Goal: Task Accomplishment & Management: Manage account settings

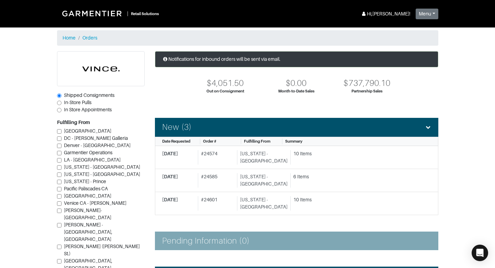
scroll to position [110, 0]
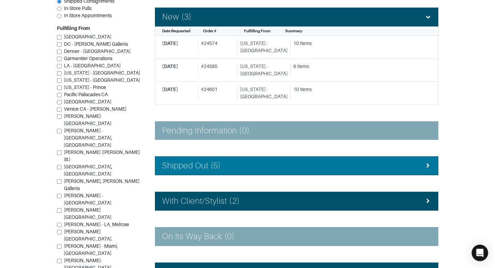
click at [216, 160] on li "Shipped Out (5)" at bounding box center [297, 165] width 284 height 19
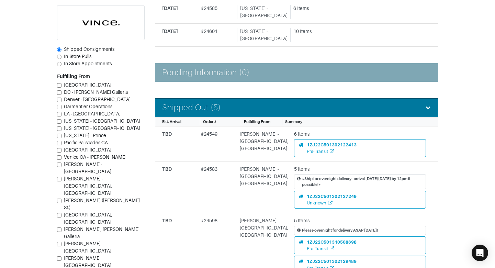
scroll to position [175, 0]
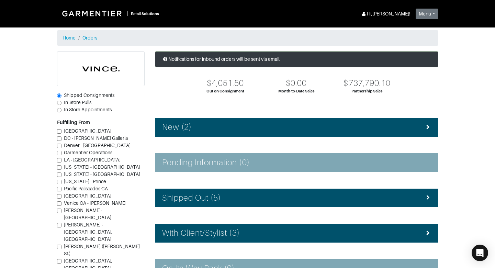
click at [204, 119] on li "New (2)" at bounding box center [297, 127] width 284 height 19
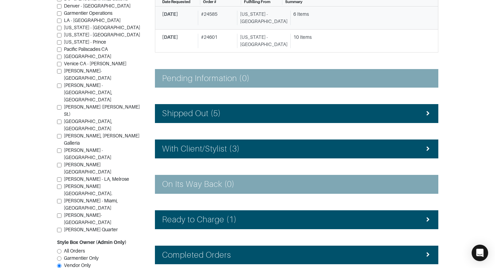
scroll to position [143, 0]
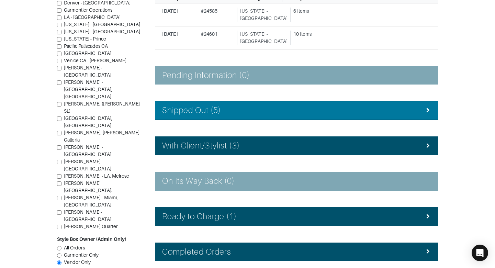
click at [233, 112] on div "Shipped Out (5)" at bounding box center [296, 111] width 269 height 10
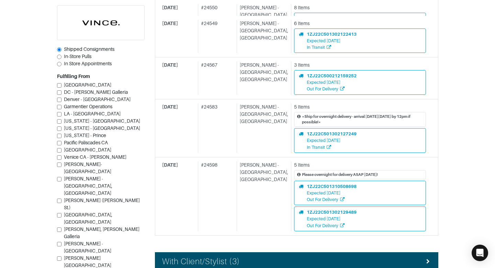
scroll to position [300, 0]
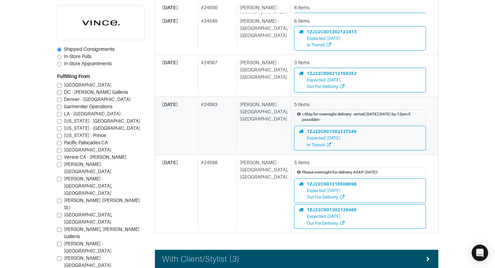
click at [234, 122] on div "# 24583" at bounding box center [216, 125] width 36 height 49
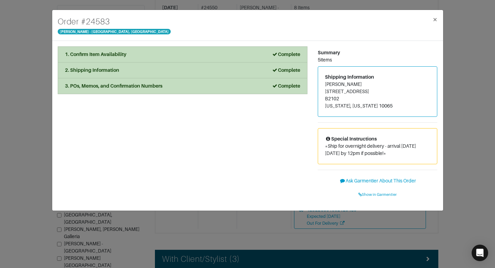
click at [235, 122] on div "1. Confirm Item Availability Complete Confirm Item Availability Total: $0.00 V1…" at bounding box center [183, 125] width 260 height 159
click at [375, 194] on span "Show in Garmentier" at bounding box center [378, 194] width 38 height 4
click at [22, 114] on div "Order # 24583 Vince - Chicago, Oak Street × 1. Confirm Item Availability Comple…" at bounding box center [247, 134] width 495 height 268
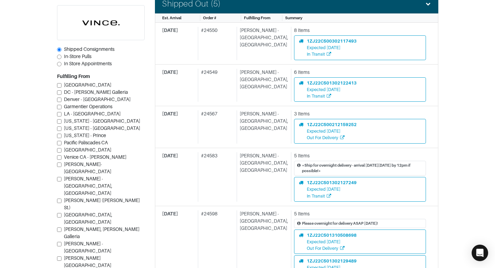
scroll to position [239, 0]
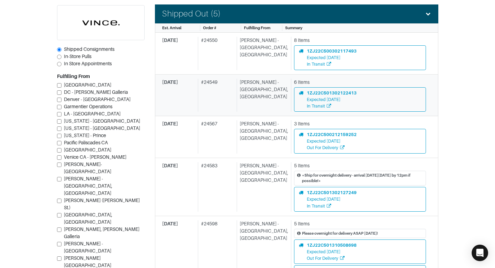
click at [223, 106] on div "# 24549" at bounding box center [216, 95] width 36 height 33
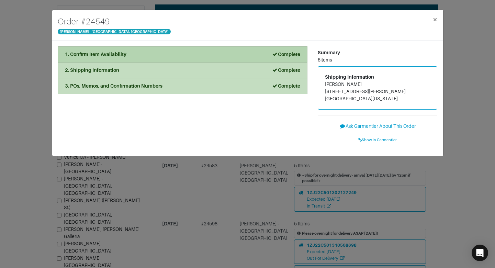
click at [220, 57] on div "1. Confirm Item Availability Complete" at bounding box center [182, 54] width 235 height 7
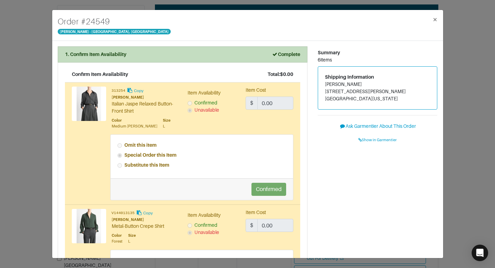
click at [47, 74] on div "Order # 24549 Vince - Chicago, Oak Street × 1. Confirm Item Availability Comple…" at bounding box center [247, 134] width 495 height 268
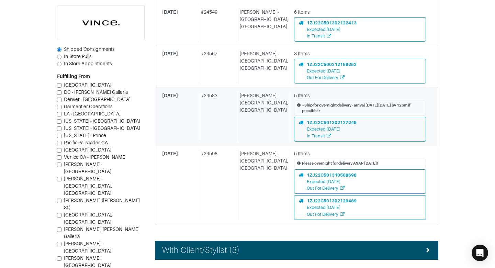
scroll to position [310, 0]
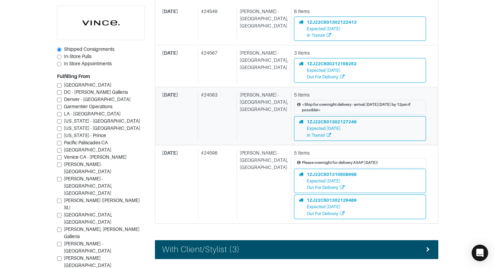
click at [184, 159] on div "09/18/25" at bounding box center [178, 185] width 33 height 70
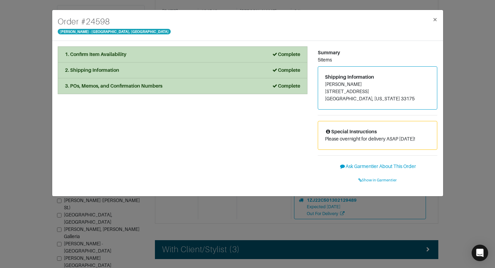
click at [451, 129] on div "Order # 24598 Vince - Chicago, Oak Street × 1. Confirm Item Availability Comple…" at bounding box center [247, 134] width 495 height 268
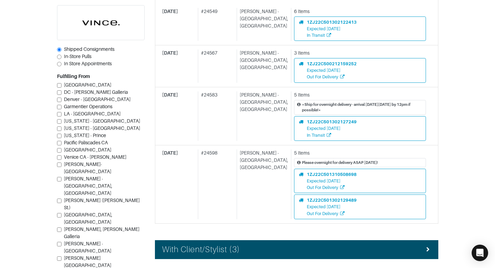
click at [451, 129] on section "| Retail Solutions Hi, Lisa B ! Menu Home Logout Home Orders Shipped Consignmen…" at bounding box center [247, 40] width 495 height 700
click at [234, 131] on div "# 24583" at bounding box center [216, 115] width 36 height 49
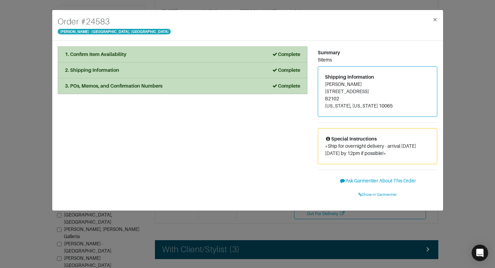
click at [478, 100] on div "Order # 24583 Vince - Chicago, Oak Street × 1. Confirm Item Availability Comple…" at bounding box center [247, 134] width 495 height 268
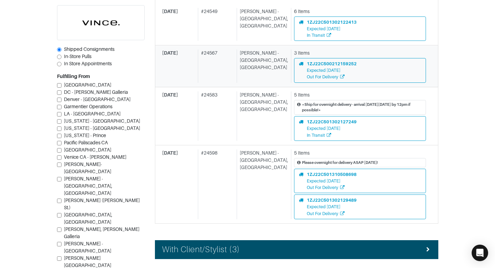
click at [252, 66] on div "[PERSON_NAME] - [GEOGRAPHIC_DATA], [GEOGRAPHIC_DATA]" at bounding box center [263, 65] width 52 height 33
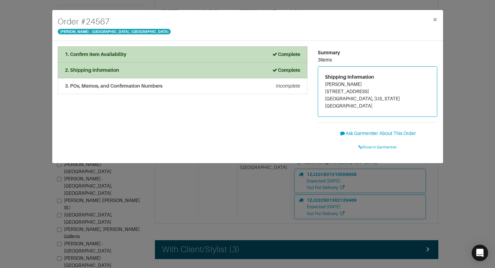
click at [470, 75] on div "Order # 24567 Vince - Chicago, Oak Street × 1. Confirm Item Availability Comple…" at bounding box center [247, 134] width 495 height 268
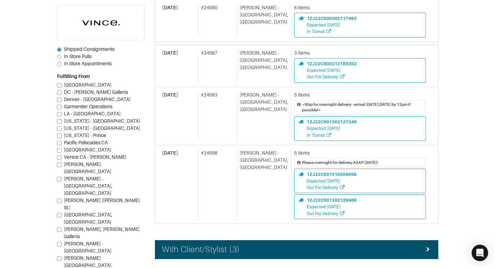
click at [264, 32] on div "Est. Arrival Order # Fulfilling From Summary 09/22/25 # 24550 Vince - Chicago, …" at bounding box center [297, 88] width 284 height 271
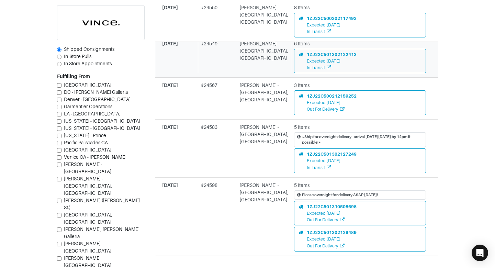
scroll to position [266, 0]
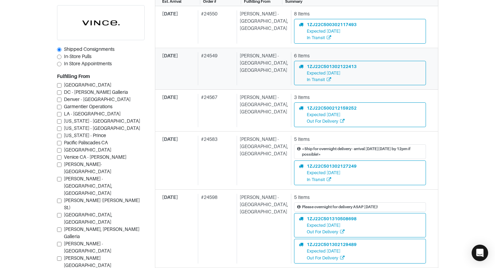
click at [231, 66] on div "# 24549" at bounding box center [216, 68] width 36 height 33
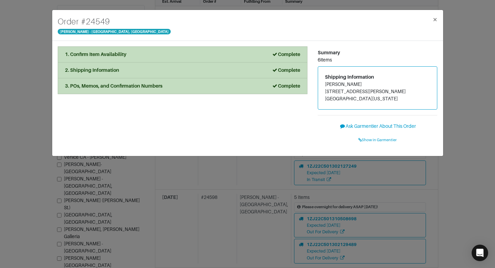
click at [464, 72] on div "Order # 24549 Vince - Chicago, Oak Street × 1. Confirm Item Availability Comple…" at bounding box center [247, 134] width 495 height 268
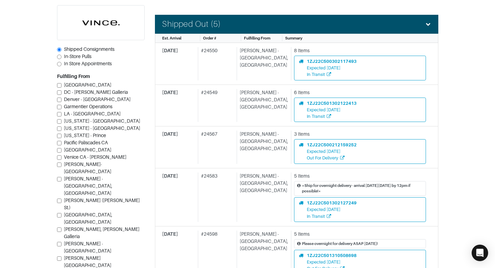
scroll to position [224, 0]
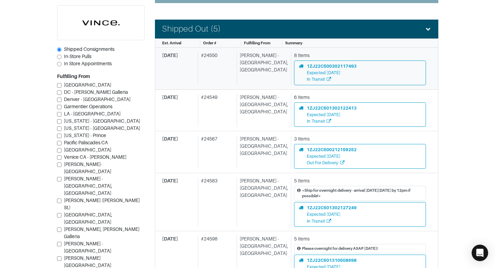
click at [211, 75] on div "# 24550" at bounding box center [216, 68] width 36 height 33
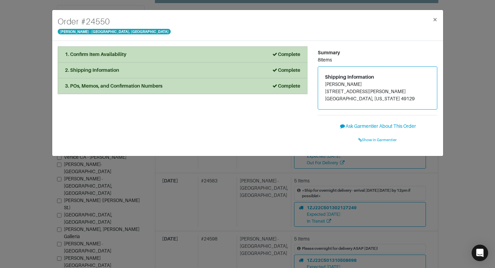
click at [465, 67] on div "Order # 24550 Vince - Chicago, Oak Street × 1. Confirm Item Availability Comple…" at bounding box center [247, 134] width 495 height 268
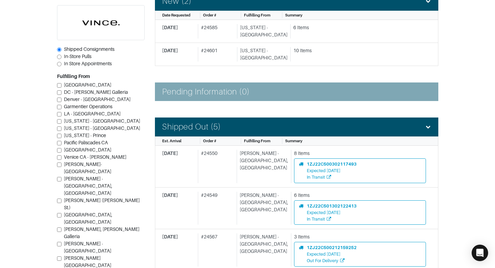
scroll to position [114, 0]
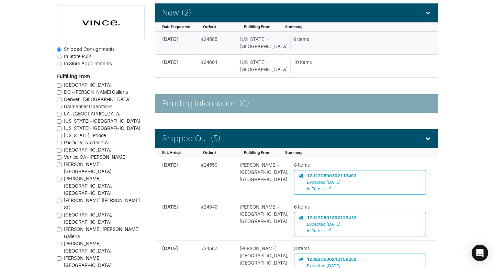
click at [320, 46] on div "6 Items" at bounding box center [358, 43] width 136 height 14
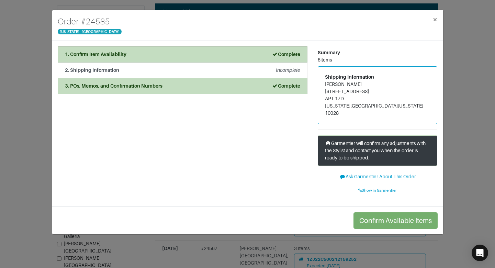
click at [460, 61] on div "Order # 24585 New York - 5th Avenue × 1. Confirm Item Availability Complete Con…" at bounding box center [247, 134] width 495 height 268
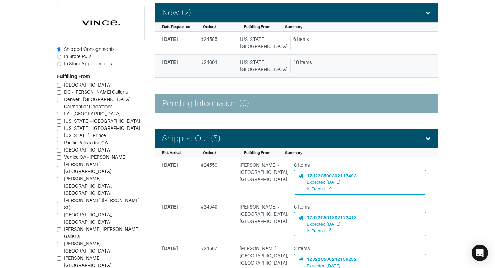
click at [346, 65] on div "10 Items" at bounding box center [360, 62] width 133 height 7
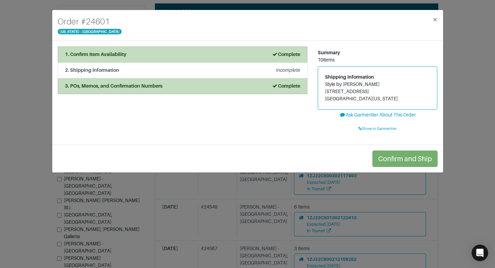
click at [446, 73] on div "Order # 24601 New York - 5th Avenue × 1. Confirm Item Availability Complete Con…" at bounding box center [247, 134] width 495 height 268
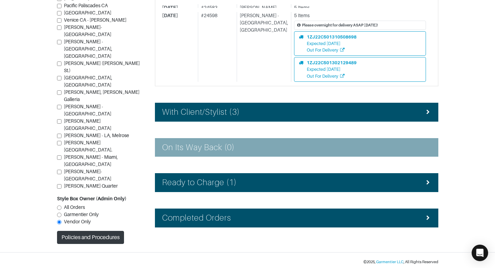
scroll to position [450, 0]
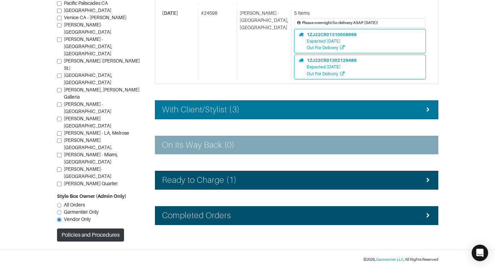
click at [344, 108] on div "With Client/Stylist (3)" at bounding box center [296, 110] width 269 height 10
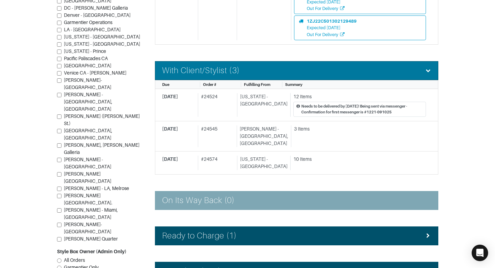
scroll to position [493, 0]
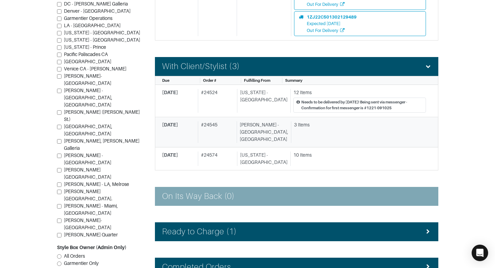
click at [256, 123] on div "[PERSON_NAME] - [GEOGRAPHIC_DATA], [GEOGRAPHIC_DATA]" at bounding box center [263, 132] width 52 height 22
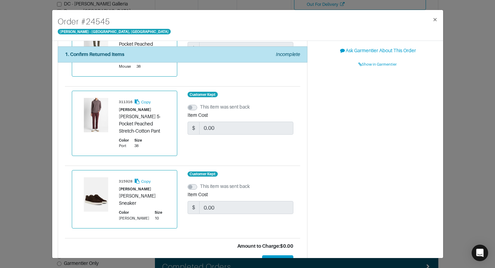
scroll to position [88, 0]
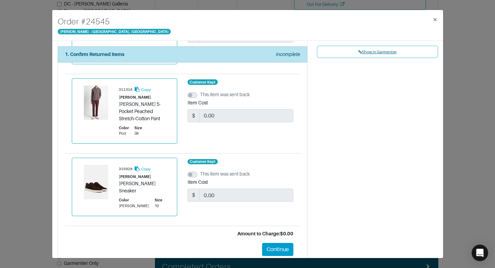
click at [377, 53] on span "Show in Garmentier" at bounding box center [378, 52] width 38 height 4
click at [42, 114] on div "Order # 24545 Vince - Chicago, Oak Street × 1. Confirm Returned Items Incomplet…" at bounding box center [247, 134] width 495 height 268
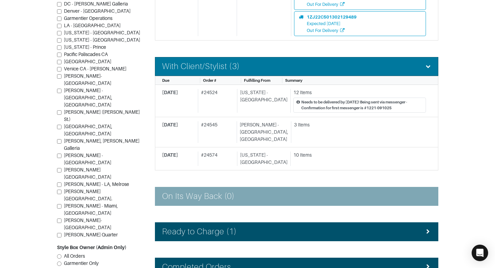
click at [236, 70] on h4 "With Client/Stylist (3)" at bounding box center [201, 67] width 78 height 10
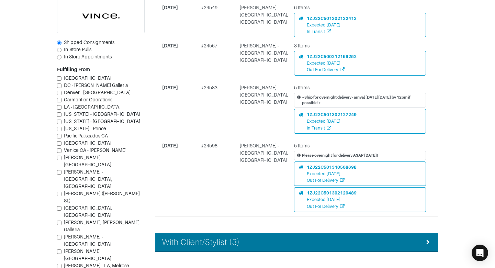
scroll to position [319, 0]
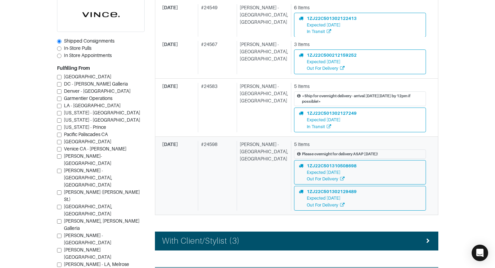
click at [171, 169] on div "09/18/25" at bounding box center [178, 176] width 33 height 70
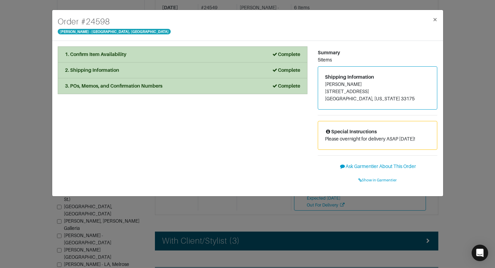
click at [464, 111] on div "Order # 24598 Vince - Chicago, Oak Street × 1. Confirm Item Availability Comple…" at bounding box center [247, 134] width 495 height 268
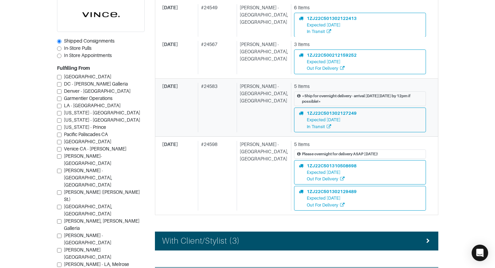
click at [229, 110] on div "# 24583" at bounding box center [216, 107] width 36 height 49
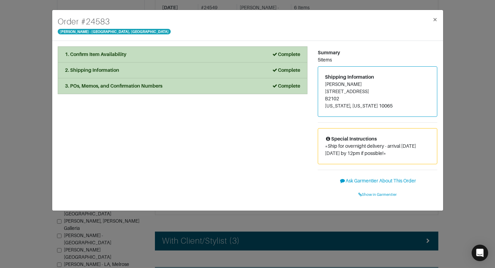
click at [454, 99] on div "Order # 24583 Vince - Chicago, Oak Street × 1. Confirm Item Availability Comple…" at bounding box center [247, 134] width 495 height 268
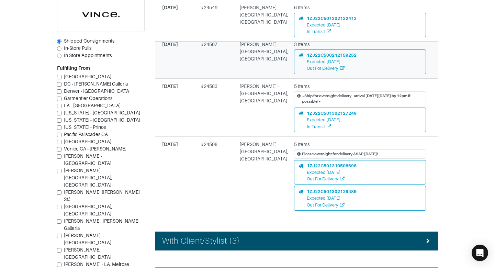
click at [205, 49] on div "# 24567" at bounding box center [216, 57] width 36 height 33
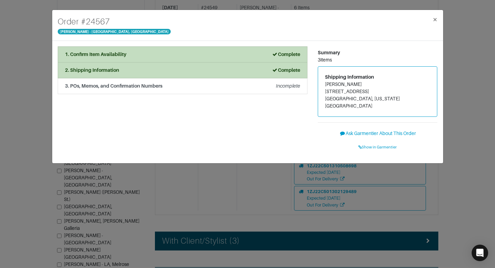
click at [455, 64] on div "Order # 24567 Vince - Chicago, Oak Street × 1. Confirm Item Availability Comple…" at bounding box center [247, 134] width 495 height 268
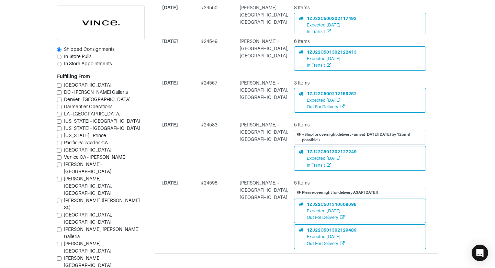
scroll to position [259, 0]
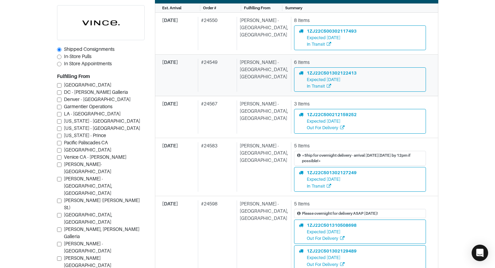
click at [186, 71] on div "09/18/25" at bounding box center [178, 75] width 33 height 33
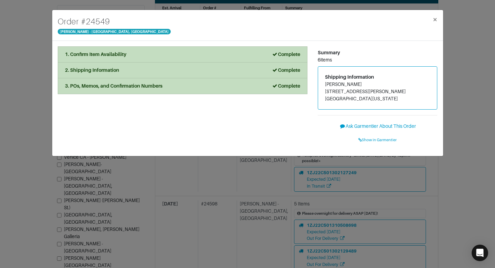
click at [460, 64] on div "Order # 24549 Vince - Chicago, Oak Street × 1. Confirm Item Availability Comple…" at bounding box center [247, 134] width 495 height 268
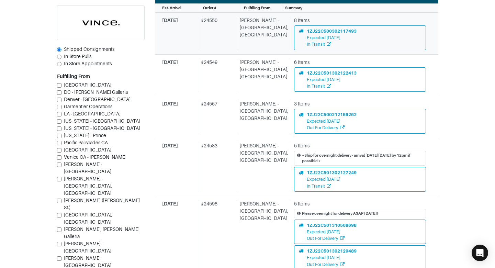
click at [191, 34] on div "09/22/25" at bounding box center [178, 33] width 33 height 33
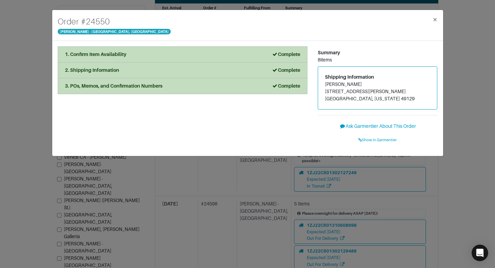
click at [460, 63] on div "Order # 24550 Vince - Chicago, Oak Street × 1. Confirm Item Availability Comple…" at bounding box center [247, 134] width 495 height 268
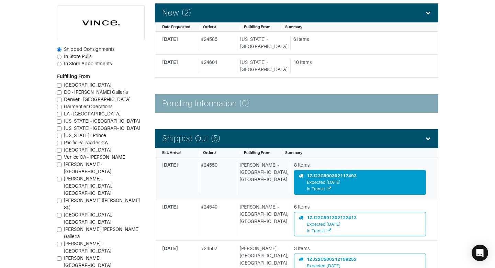
scroll to position [81, 0]
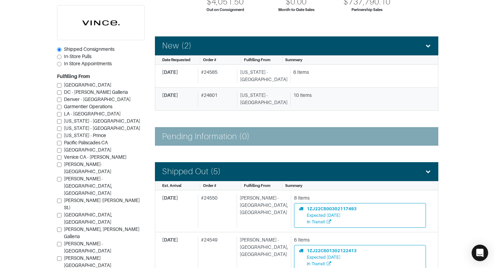
click at [342, 96] on div "10 Items" at bounding box center [360, 95] width 133 height 7
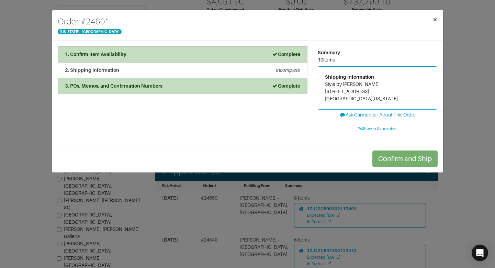
click at [439, 21] on button "×" at bounding box center [435, 19] width 16 height 19
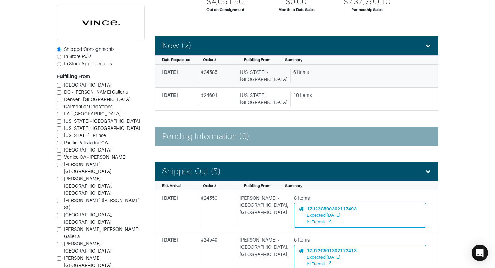
click at [333, 82] on div "6 Items" at bounding box center [358, 76] width 136 height 14
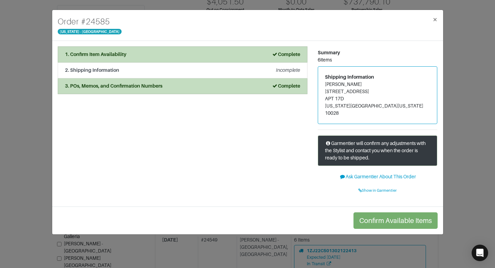
click at [463, 80] on div "Order # 24585 New York - 5th Avenue × 1. Confirm Item Availability Complete Con…" at bounding box center [247, 134] width 495 height 268
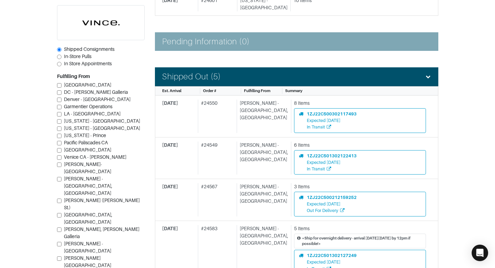
scroll to position [181, 0]
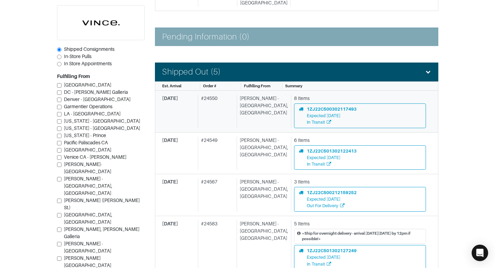
click at [245, 115] on div "[PERSON_NAME] - [GEOGRAPHIC_DATA], [GEOGRAPHIC_DATA]" at bounding box center [263, 111] width 52 height 33
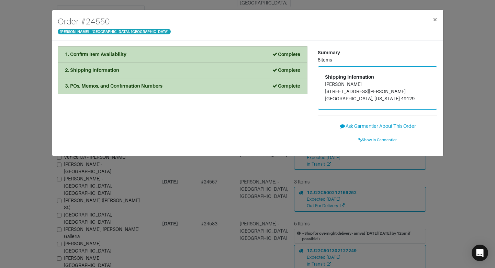
click at [466, 93] on div "Order # 24550 Vince - Chicago, Oak Street × 1. Confirm Item Availability Comple…" at bounding box center [247, 134] width 495 height 268
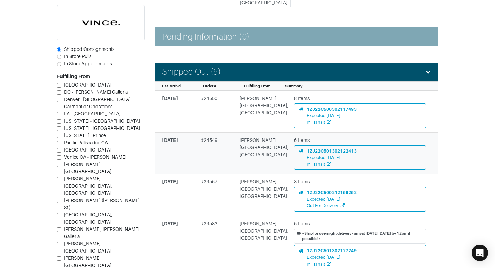
click at [240, 161] on div "09/18/25 # 24549 Vince - Chicago, Oak Street 6 Items 1ZJ22C501302122413 Expecte…" at bounding box center [294, 153] width 264 height 33
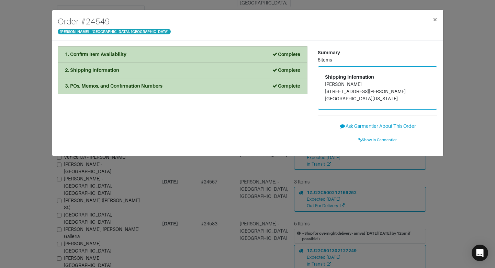
click at [458, 122] on div "Order # 24549 Vince - Chicago, Oak Street × 1. Confirm Item Availability Comple…" at bounding box center [247, 134] width 495 height 268
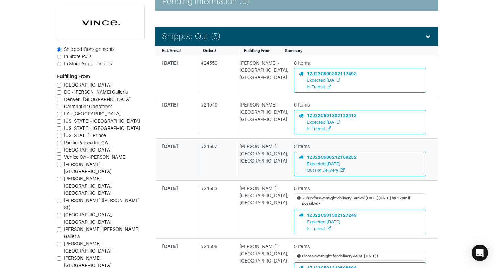
scroll to position [217, 0]
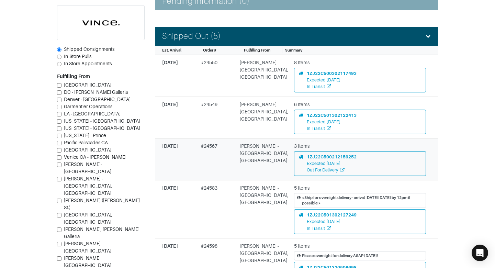
click at [243, 167] on div "[PERSON_NAME] - [GEOGRAPHIC_DATA], [GEOGRAPHIC_DATA]" at bounding box center [263, 159] width 52 height 33
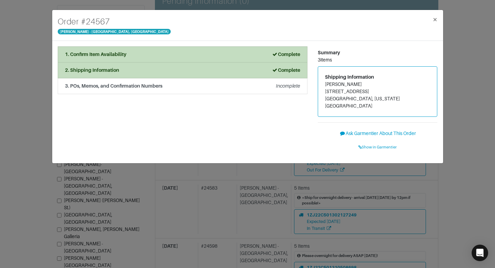
click at [459, 126] on div "Order # 24567 Vince - Chicago, Oak Street × 1. Confirm Item Availability Comple…" at bounding box center [247, 134] width 495 height 268
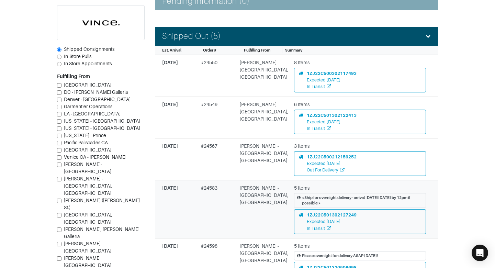
click at [209, 203] on div "# 24583" at bounding box center [216, 209] width 36 height 49
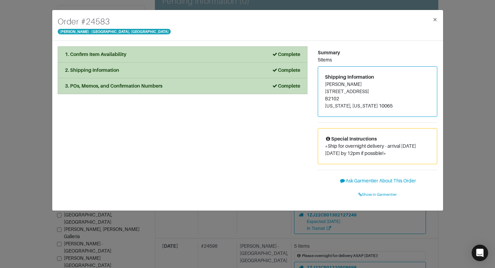
click at [461, 123] on div "Order # 24583 Vince - Chicago, Oak Street × 1. Confirm Item Availability Comple…" at bounding box center [247, 134] width 495 height 268
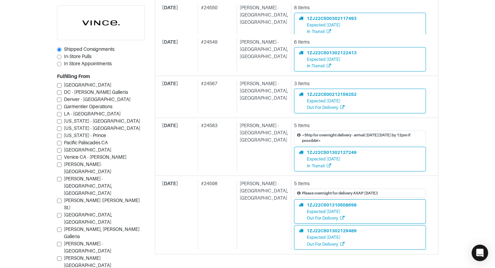
scroll to position [297, 0]
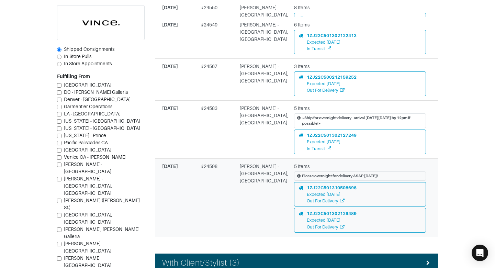
click at [247, 202] on div "[PERSON_NAME] - [GEOGRAPHIC_DATA], [GEOGRAPHIC_DATA]" at bounding box center [263, 198] width 52 height 70
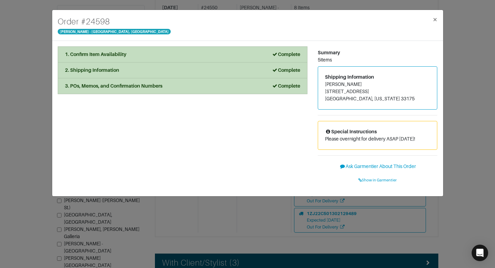
click at [470, 125] on div "Order # 24598 Vince - Chicago, Oak Street × 1. Confirm Item Availability Comple…" at bounding box center [247, 134] width 495 height 268
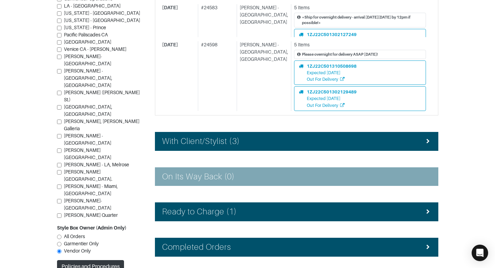
scroll to position [438, 0]
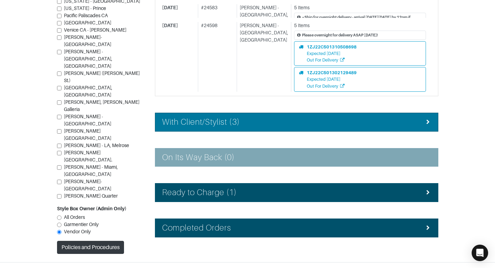
click at [328, 128] on li "With Client/Stylist (3)" at bounding box center [297, 122] width 284 height 19
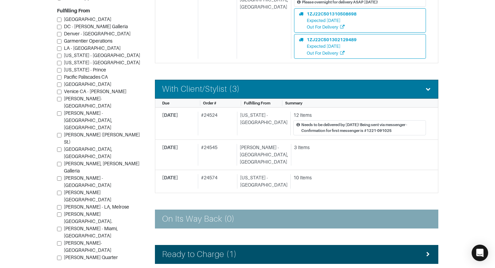
scroll to position [476, 0]
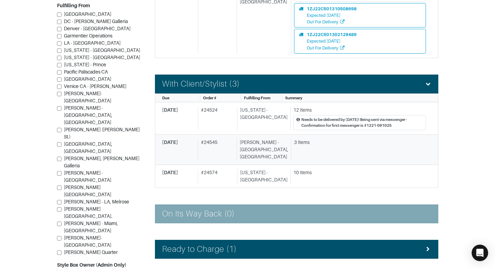
click at [327, 143] on div "3 Items" at bounding box center [360, 142] width 132 height 7
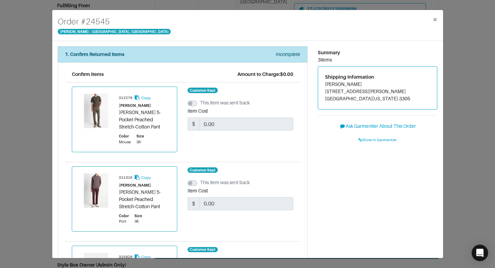
click at [479, 96] on div "Order # 24545 Vince - Chicago, Oak Street × 1. Confirm Returned Items Incomplet…" at bounding box center [247, 134] width 495 height 268
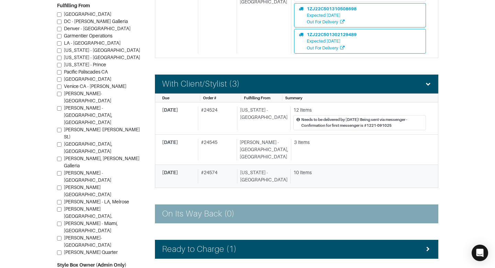
click at [309, 169] on div "10 Items" at bounding box center [360, 172] width 133 height 7
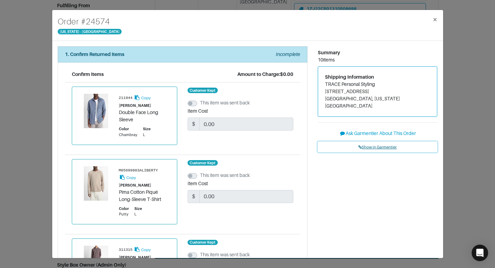
click at [371, 145] on span "Show in Garmentier" at bounding box center [378, 147] width 38 height 4
click at [480, 100] on div "Order # 24574 New York - 5th Avenue × 1. Confirm Returned Items Incomplete Conf…" at bounding box center [247, 134] width 495 height 268
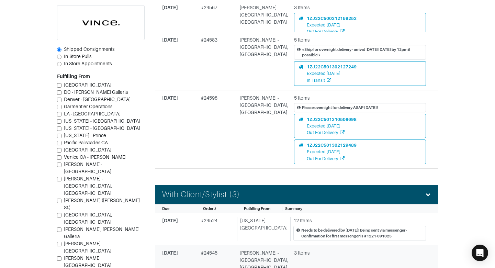
scroll to position [354, 0]
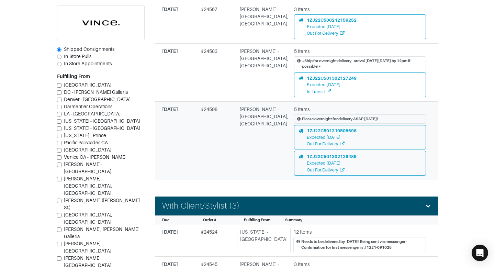
click at [264, 148] on div "[PERSON_NAME] - [GEOGRAPHIC_DATA], [GEOGRAPHIC_DATA]" at bounding box center [263, 141] width 52 height 70
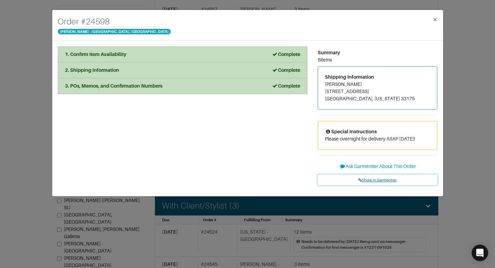
click at [366, 180] on span "Show in Garmentier" at bounding box center [378, 180] width 38 height 4
click at [46, 79] on div "Order # 24598 Vince - Chicago, Oak Street × 1. Confirm Item Availability Comple…" at bounding box center [247, 134] width 495 height 268
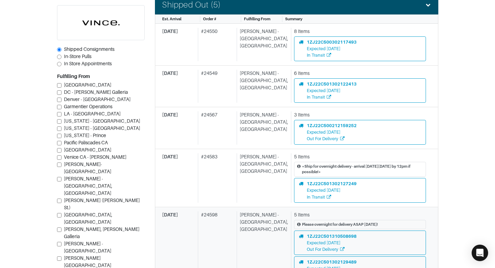
scroll to position [244, 0]
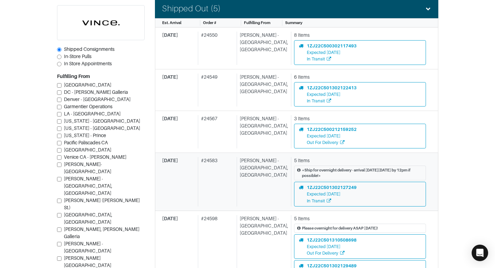
click at [233, 190] on div "# 24583" at bounding box center [216, 181] width 36 height 49
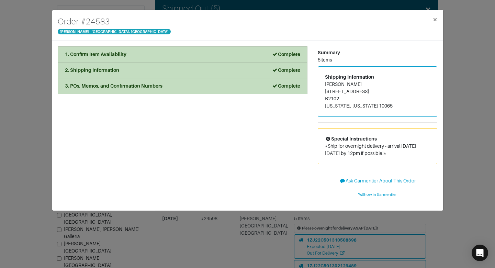
click at [460, 124] on div "Order # 24583 Vince - Chicago, Oak Street × 1. Confirm Item Availability Comple…" at bounding box center [247, 134] width 495 height 268
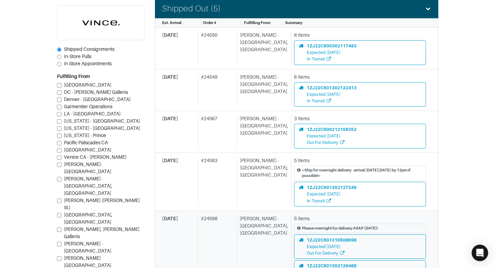
click at [230, 242] on div "# 24598" at bounding box center [216, 250] width 36 height 70
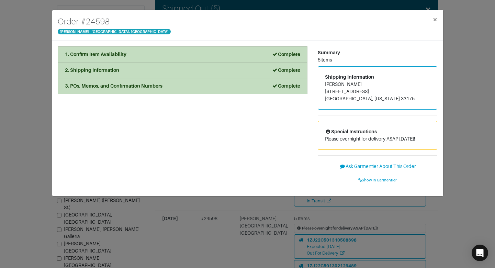
click at [482, 125] on div "Order # 24598 Vince - Chicago, Oak Street × 1. Confirm Item Availability Comple…" at bounding box center [247, 134] width 495 height 268
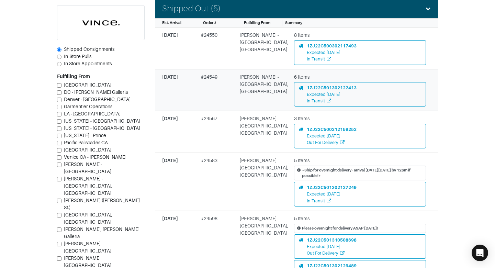
click at [232, 77] on div "# 24549" at bounding box center [216, 90] width 36 height 33
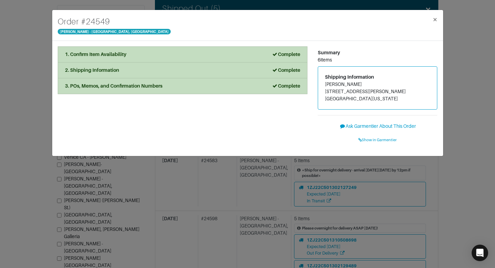
click at [232, 77] on li "2. Shipping Information Complete" at bounding box center [183, 71] width 250 height 16
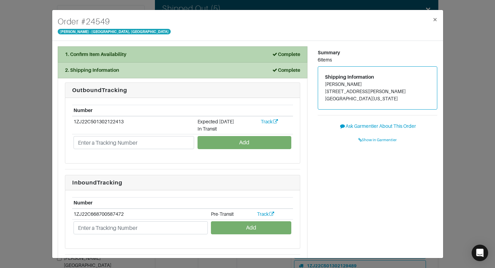
click at [245, 56] on div "1. Confirm Item Availability Complete" at bounding box center [182, 54] width 235 height 7
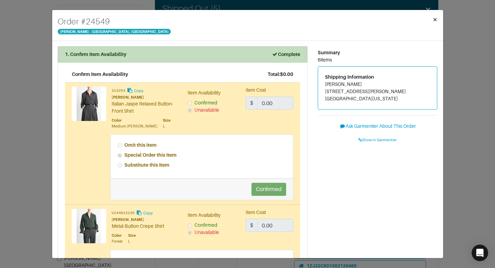
click at [436, 19] on span "×" at bounding box center [435, 19] width 5 height 9
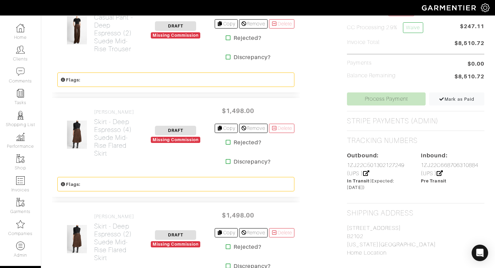
scroll to position [422, 0]
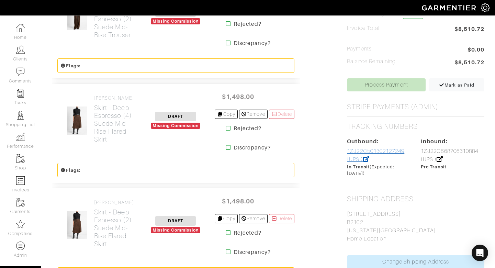
click at [361, 151] on link "1ZJ22C501302127249 (UPS )" at bounding box center [375, 155] width 57 height 14
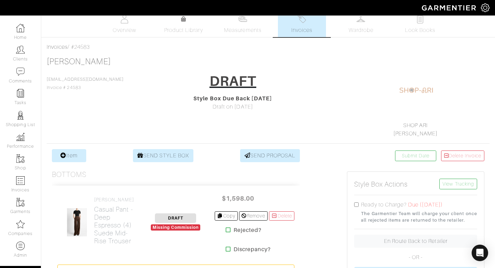
scroll to position [0, 0]
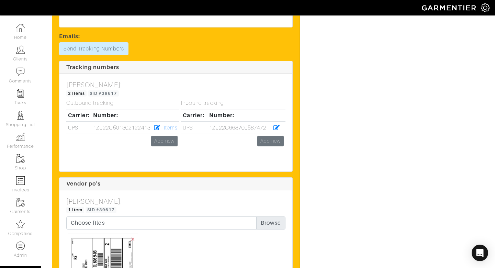
scroll to position [1556, 0]
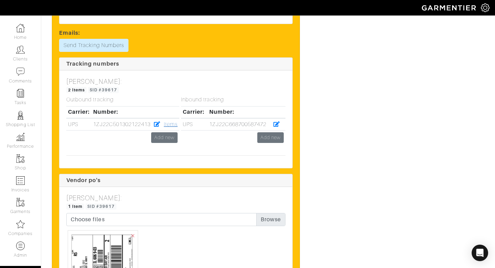
click at [169, 128] on link "Items" at bounding box center [171, 124] width 14 height 6
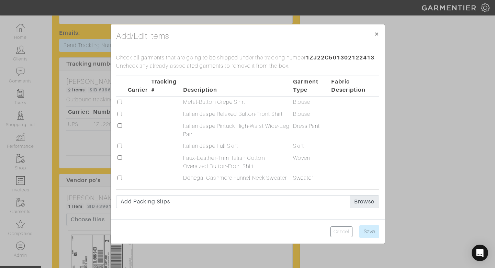
click at [119, 101] on input "checkbox" at bounding box center [120, 102] width 4 height 4
checkbox input "true"
click at [119, 111] on td at bounding box center [121, 114] width 10 height 12
click at [120, 115] on input "checkbox" at bounding box center [120, 114] width 4 height 4
checkbox input "true"
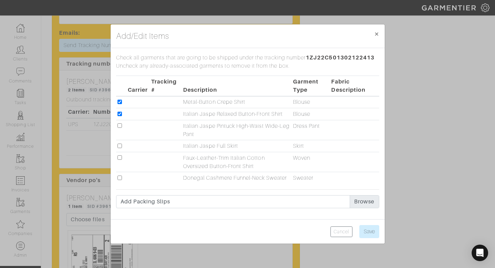
click at [121, 125] on input "checkbox" at bounding box center [120, 125] width 4 height 4
checkbox input "true"
click at [119, 147] on input "checkbox" at bounding box center [120, 146] width 4 height 4
checkbox input "true"
click at [121, 158] on input "checkbox" at bounding box center [120, 157] width 4 height 4
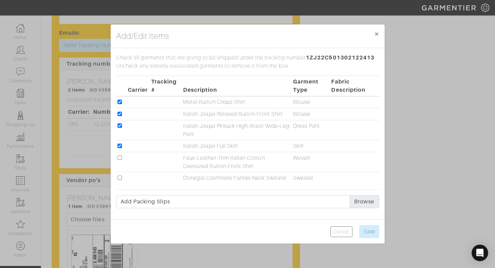
checkbox input "true"
click at [119, 176] on input "checkbox" at bounding box center [120, 178] width 4 height 4
checkbox input "true"
click at [372, 236] on input "Save" at bounding box center [370, 231] width 20 height 13
type input "Save"
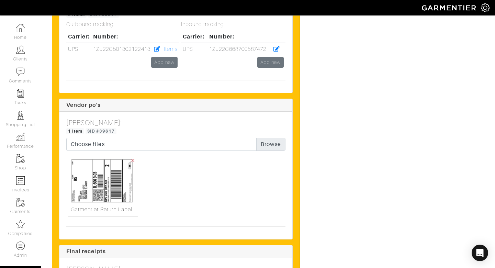
scroll to position [1645, 0]
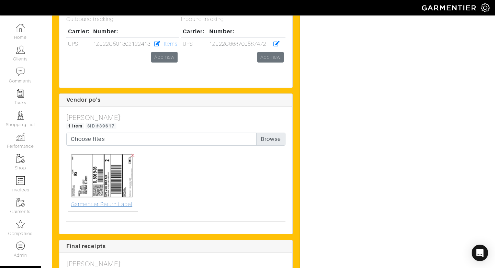
click at [107, 180] on img at bounding box center [103, 176] width 64 height 47
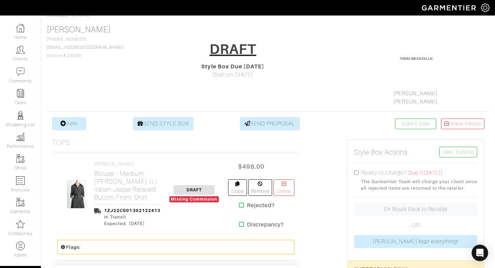
scroll to position [0, 0]
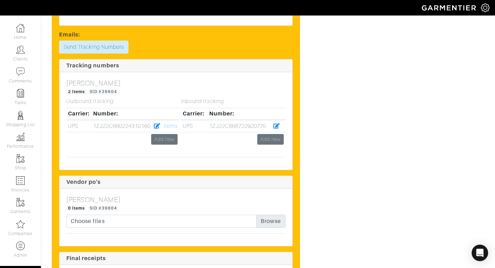
scroll to position [1243, 0]
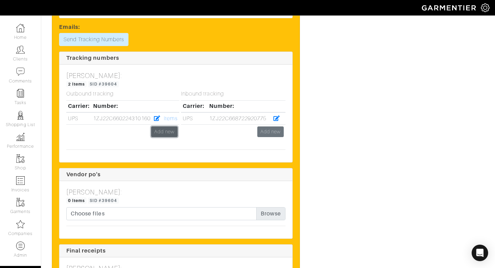
click at [174, 129] on link "Add new" at bounding box center [164, 131] width 26 height 11
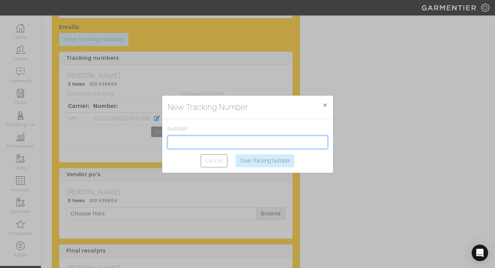
click at [188, 137] on input "text" at bounding box center [248, 142] width 160 height 13
type input "v"
paste input "1ZJ22C500302121415"
type input "1ZJ22C500302121415"
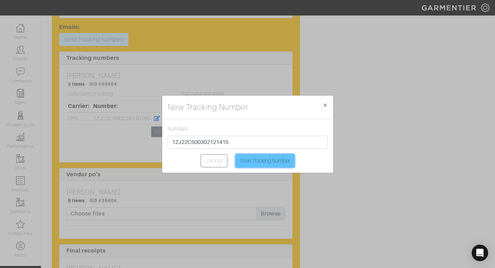
click at [243, 159] on input "Save Tracking Number" at bounding box center [265, 160] width 59 height 13
type input "Saving..."
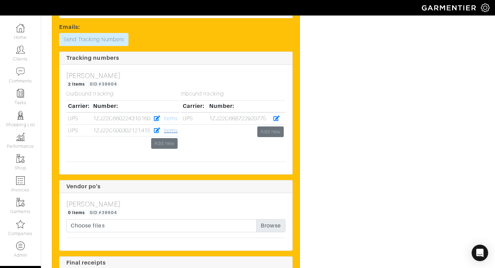
click at [173, 128] on link "Items" at bounding box center [171, 131] width 14 height 6
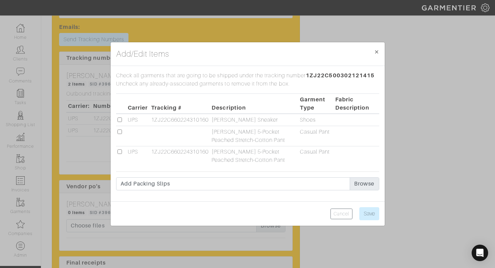
click at [120, 132] on input "checkbox" at bounding box center [120, 132] width 4 height 4
checkbox input "true"
click at [369, 213] on input "Save" at bounding box center [370, 213] width 20 height 13
type input "Save"
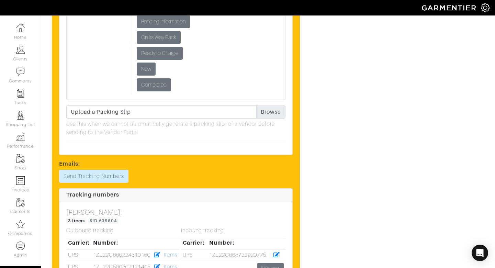
scroll to position [1112, 0]
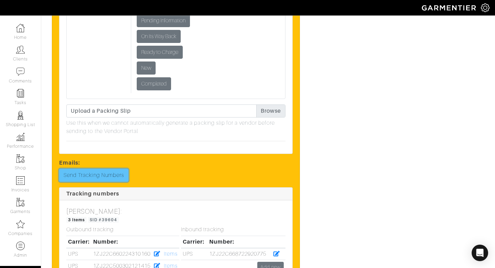
click at [118, 169] on link "Send Tracking Numbers" at bounding box center [93, 175] width 69 height 13
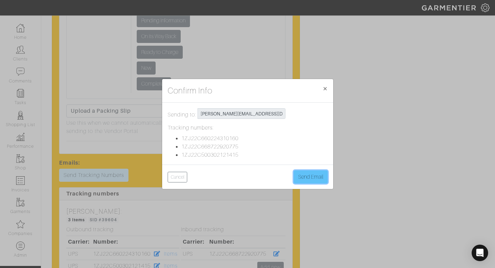
click at [300, 181] on button "Send Email" at bounding box center [311, 176] width 34 height 13
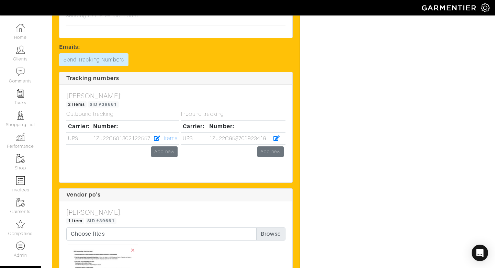
scroll to position [1986, 0]
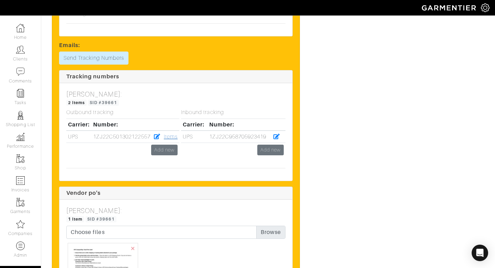
click at [171, 140] on link "Items" at bounding box center [171, 137] width 14 height 6
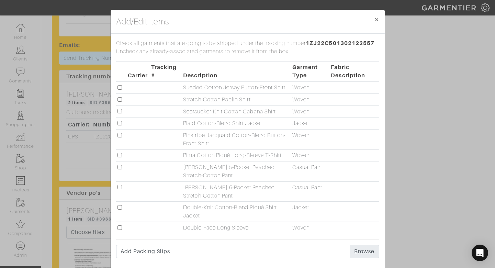
click at [121, 87] on input "checkbox" at bounding box center [120, 87] width 4 height 4
checkbox input "true"
click at [119, 102] on input "checkbox" at bounding box center [120, 99] width 4 height 4
checkbox input "true"
click at [119, 113] on input "checkbox" at bounding box center [120, 111] width 4 height 4
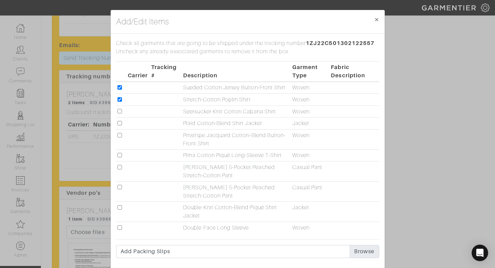
checkbox input "true"
click at [120, 125] on input "checkbox" at bounding box center [120, 123] width 4 height 4
checkbox input "true"
click at [121, 137] on input "checkbox" at bounding box center [120, 135] width 4 height 4
checkbox input "true"
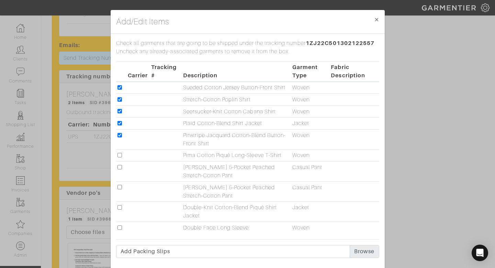
click at [122, 157] on input "checkbox" at bounding box center [120, 155] width 4 height 4
checkbox input "true"
click at [122, 169] on input "checkbox" at bounding box center [120, 167] width 4 height 4
checkbox input "true"
click at [120, 189] on input "checkbox" at bounding box center [120, 187] width 4 height 4
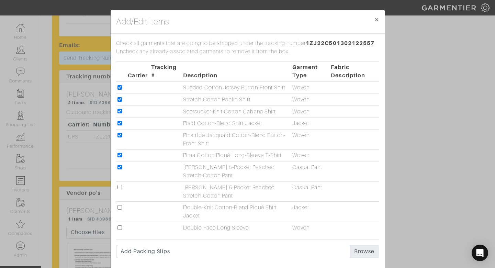
checkbox input "true"
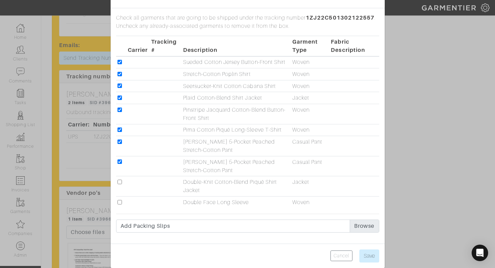
scroll to position [43, 0]
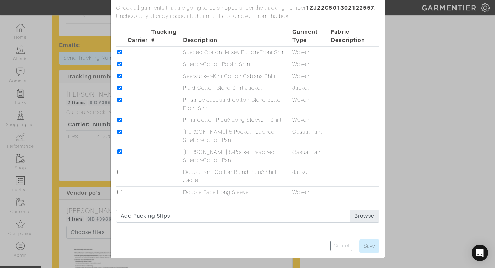
click at [120, 173] on input "checkbox" at bounding box center [120, 172] width 4 height 4
checkbox input "true"
click at [119, 193] on input "checkbox" at bounding box center [120, 192] width 4 height 4
checkbox input "true"
click at [369, 245] on input "Save" at bounding box center [370, 246] width 20 height 13
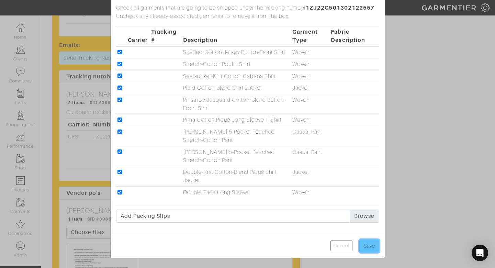
click at [369, 245] on input "Save" at bounding box center [370, 246] width 20 height 13
type input "Save"
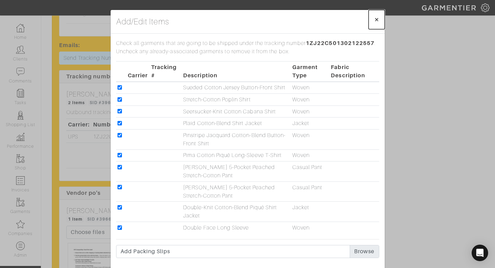
click at [378, 21] on span "×" at bounding box center [376, 19] width 5 height 9
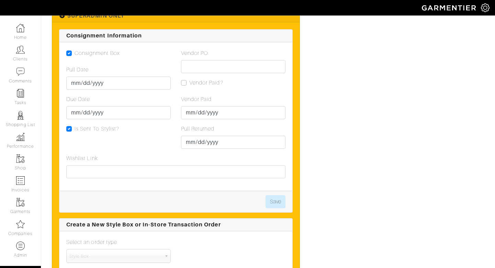
scroll to position [1508, 0]
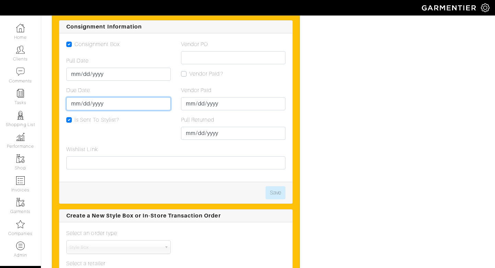
click at [85, 99] on input "[DATE]" at bounding box center [118, 103] width 104 height 13
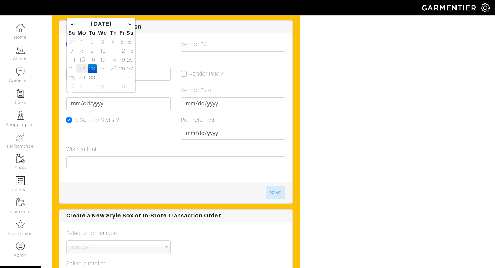
click at [85, 65] on td "22" at bounding box center [81, 68] width 11 height 9
type input "[DATE]"
click at [278, 186] on button "Save" at bounding box center [276, 192] width 20 height 13
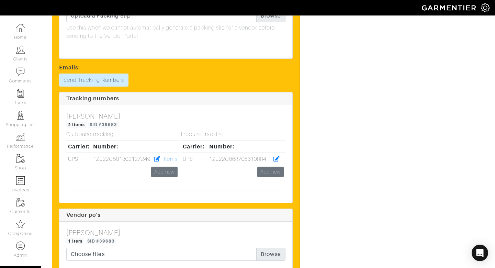
scroll to position [1350, 0]
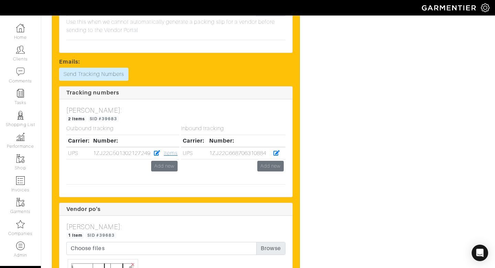
click at [174, 156] on link "Items" at bounding box center [171, 153] width 14 height 6
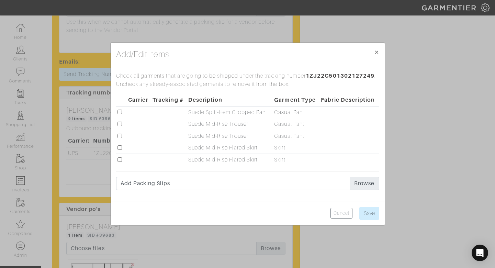
click at [121, 112] on input "checkbox" at bounding box center [120, 112] width 4 height 4
checkbox input "true"
click at [120, 125] on input "checkbox" at bounding box center [120, 124] width 4 height 4
checkbox input "true"
click at [121, 136] on input "checkbox" at bounding box center [120, 136] width 4 height 4
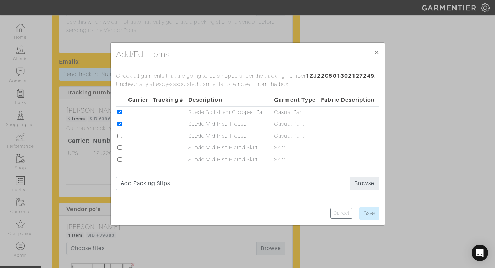
checkbox input "true"
click at [121, 147] on input "checkbox" at bounding box center [120, 147] width 4 height 4
checkbox input "true"
click at [121, 157] on input "checkbox" at bounding box center [120, 159] width 4 height 4
checkbox input "true"
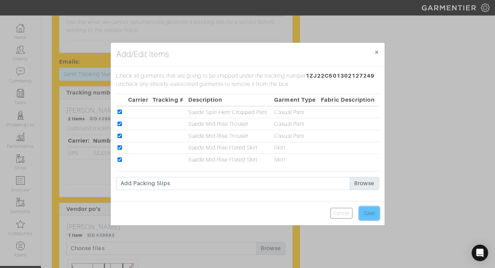
click at [369, 214] on input "Save" at bounding box center [370, 213] width 20 height 13
type input "Save"
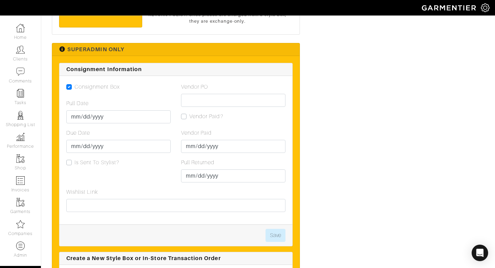
scroll to position [839, 0]
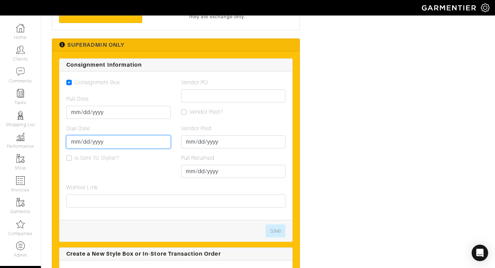
click at [80, 141] on input "[DATE]" at bounding box center [118, 141] width 104 height 13
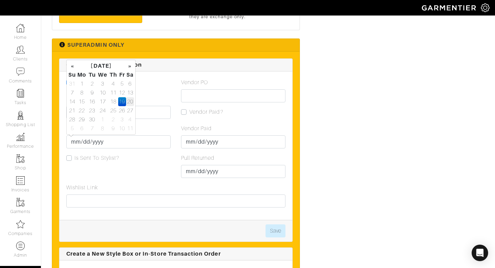
click at [133, 101] on td "20" at bounding box center [130, 101] width 8 height 9
click at [81, 112] on td "22" at bounding box center [81, 110] width 11 height 9
type input "[DATE]"
click at [175, 133] on div "Consignment Box Pull Date [DATE] Due Date [DATE] Is Sent To Stylist?" at bounding box center [118, 130] width 115 height 105
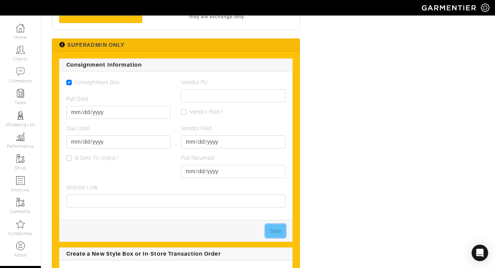
click at [271, 232] on button "Save" at bounding box center [276, 230] width 20 height 13
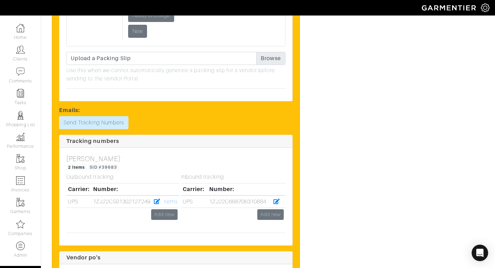
scroll to position [1344, 0]
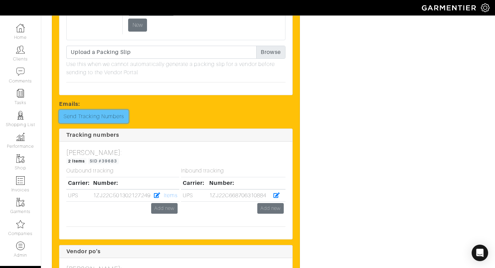
click at [125, 117] on link "Send Tracking Numbers" at bounding box center [93, 116] width 69 height 13
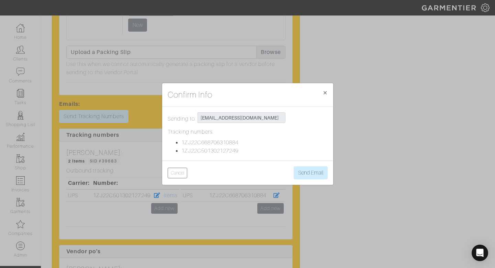
click at [320, 180] on div "Cancel Send Email" at bounding box center [247, 173] width 171 height 24
click at [319, 172] on button "Send Email" at bounding box center [311, 172] width 34 height 13
